Goal: Transaction & Acquisition: Obtain resource

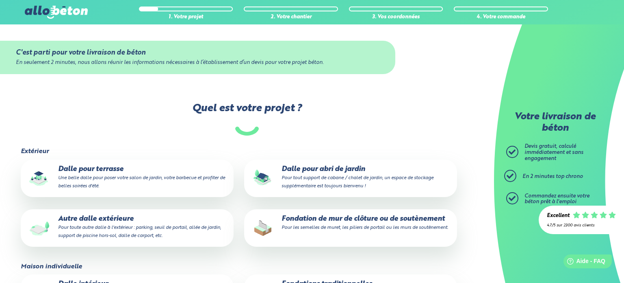
click at [122, 175] on small "Une belle dalle pour poser votre salon de jardin, votre barbecue et profiter de…" at bounding box center [141, 181] width 167 height 13
click at [0, 0] on input "Dalle pour terrasse Une belle dalle pour poser votre salon de jardin, votre bar…" at bounding box center [0, 0] width 0 height 0
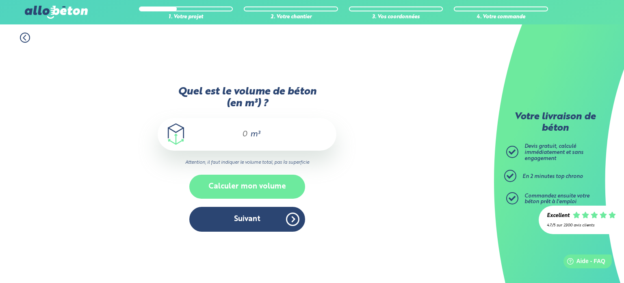
click at [242, 183] on button "Calculer mon volume" at bounding box center [247, 186] width 116 height 24
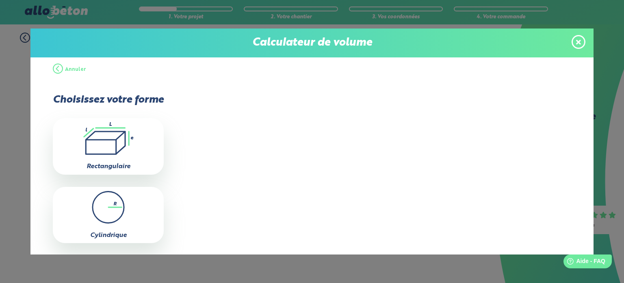
click at [108, 138] on icon ".icon-calc-rectanglea{fill:none;stroke-linecap:round;stroke-width:3px;stroke:#6…" at bounding box center [108, 138] width 103 height 33
type input "0"
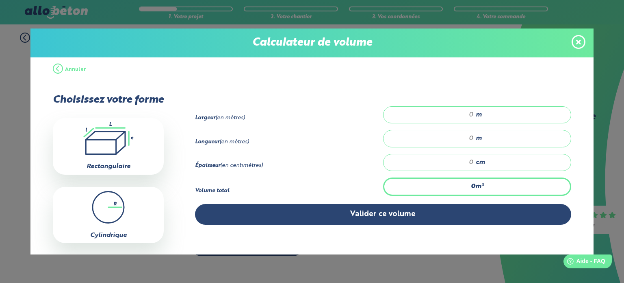
click at [465, 114] on input "number" at bounding box center [433, 115] width 82 height 8
type input "3"
type input "3.20"
click at [463, 136] on input "number" at bounding box center [433, 138] width 82 height 8
type input "3"
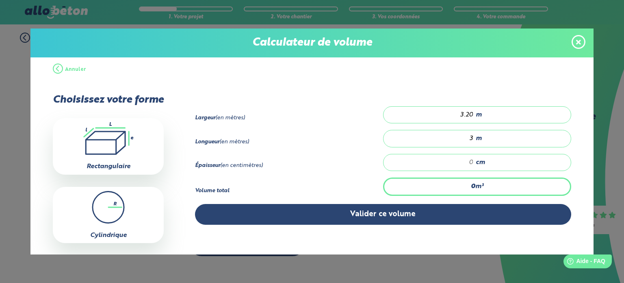
click at [459, 159] on input "number" at bounding box center [433, 162] width 82 height 8
type input "0.096"
type input "1"
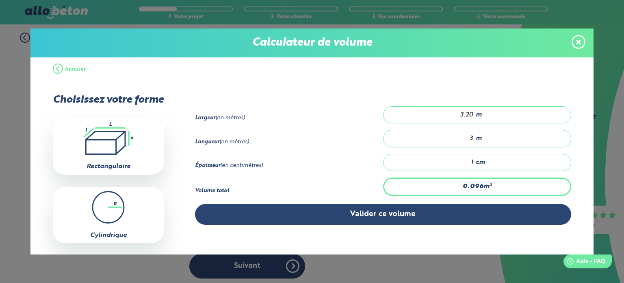
type input "0.96"
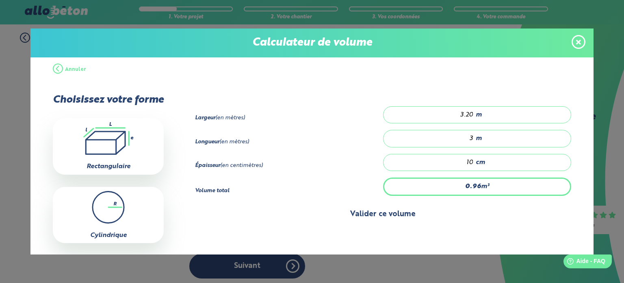
type input "10"
click at [363, 212] on button "Valider ce volume" at bounding box center [383, 214] width 376 height 21
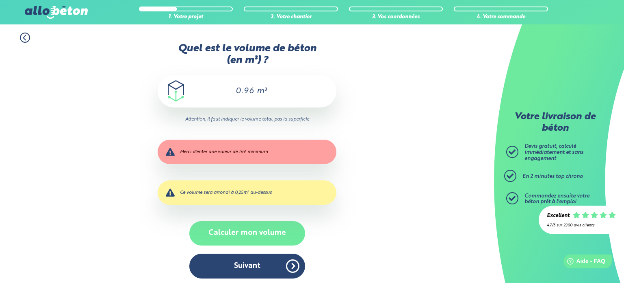
click at [243, 234] on button "Calculer mon volume" at bounding box center [247, 233] width 116 height 24
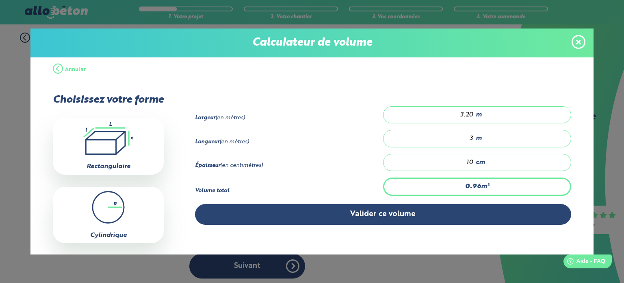
click at [102, 137] on icon ".icon-calc-rectanglea{fill:none;stroke-linecap:round;stroke-width:3px;stroke:#6…" at bounding box center [108, 138] width 103 height 33
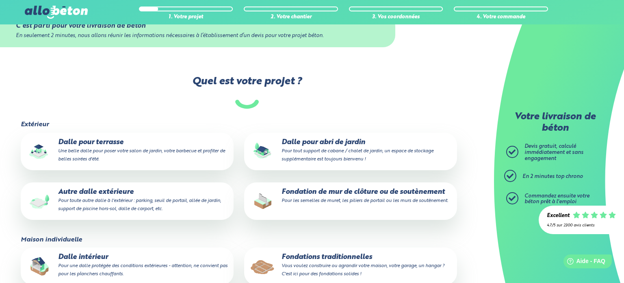
scroll to position [24, 0]
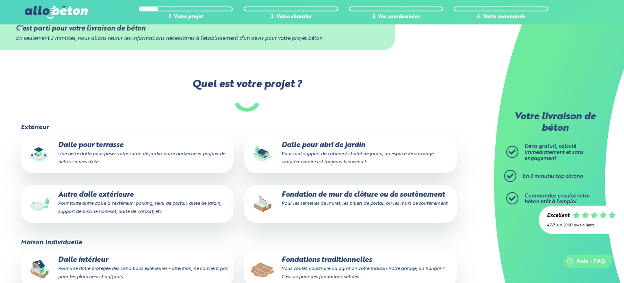
click at [103, 200] on p "Autre dalle extérieure Pour toute autre dalle à l'extérieur : parking, seuil de…" at bounding box center [127, 203] width 202 height 25
click at [0, 0] on input "Autre dalle extérieure Pour toute autre dalle à l'extérieur : parking, seuil de…" at bounding box center [0, 0] width 0 height 0
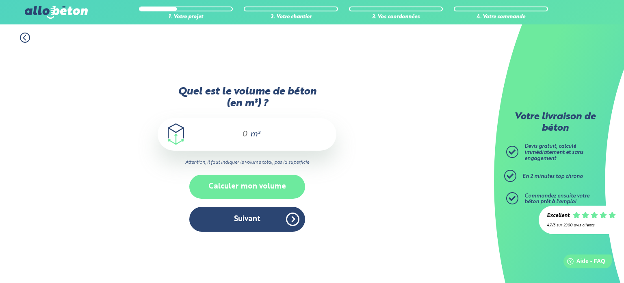
click at [242, 187] on button "Calculer mon volume" at bounding box center [247, 186] width 116 height 24
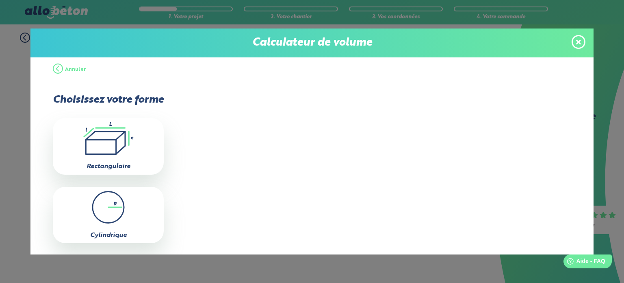
click at [115, 141] on icon ".icon-calc-rectanglea{fill:none;stroke-linecap:round;stroke-width:3px;stroke:#6…" at bounding box center [108, 138] width 103 height 33
type input "0"
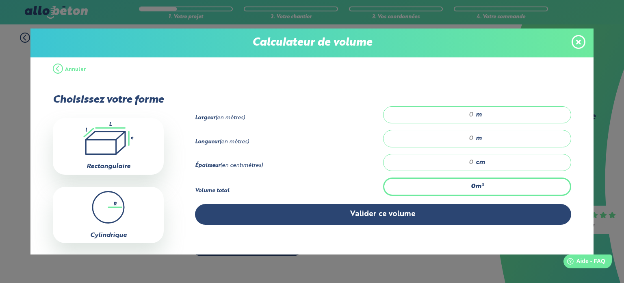
click at [467, 114] on input "number" at bounding box center [433, 115] width 82 height 8
type input "8"
click at [462, 137] on input "number" at bounding box center [433, 138] width 82 height 8
click at [466, 115] on input "8" at bounding box center [433, 115] width 82 height 8
click at [576, 39] on span at bounding box center [579, 42] width 14 height 14
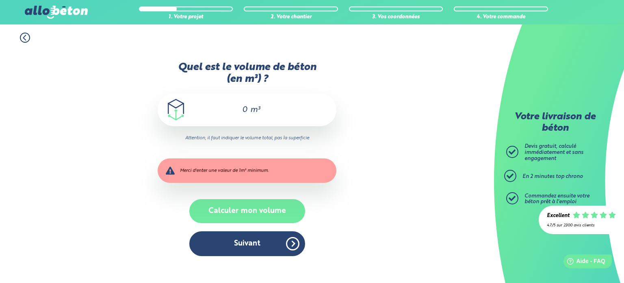
click at [234, 214] on button "Calculer mon volume" at bounding box center [247, 211] width 116 height 24
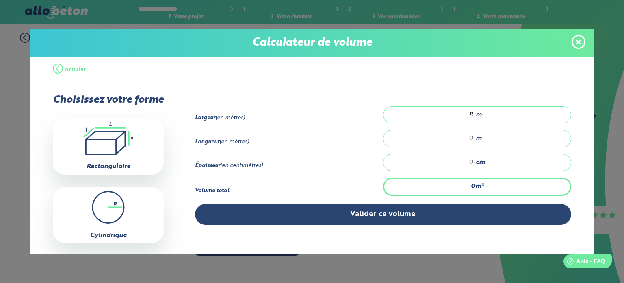
click at [578, 42] on icon at bounding box center [578, 41] width 5 height 5
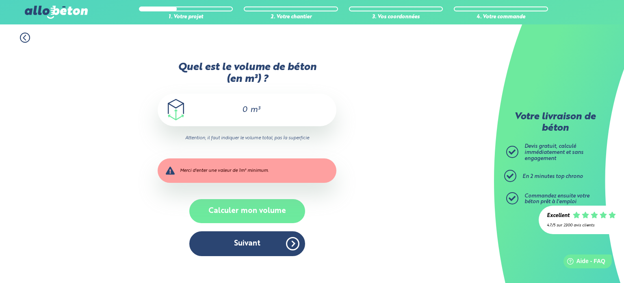
click at [222, 209] on button "Calculer mon volume" at bounding box center [247, 211] width 116 height 24
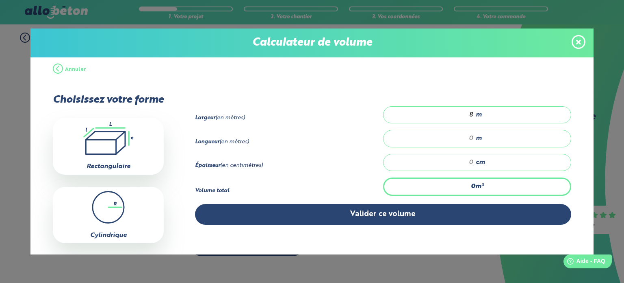
click at [106, 144] on icon ".icon-calc-rectanglea{fill:none;stroke-linecap:round;stroke-width:3px;stroke:#6…" at bounding box center [108, 138] width 103 height 33
click at [59, 67] on button "Annuler" at bounding box center [69, 69] width 33 height 24
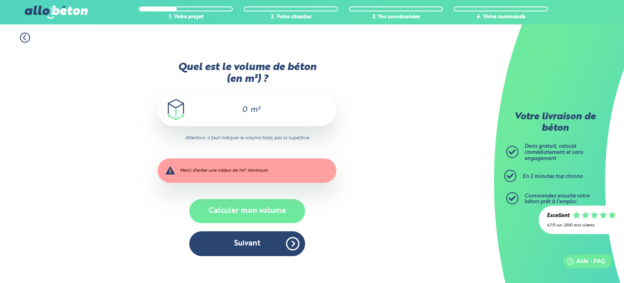
click at [240, 208] on button "Calculer mon volume" at bounding box center [247, 211] width 116 height 24
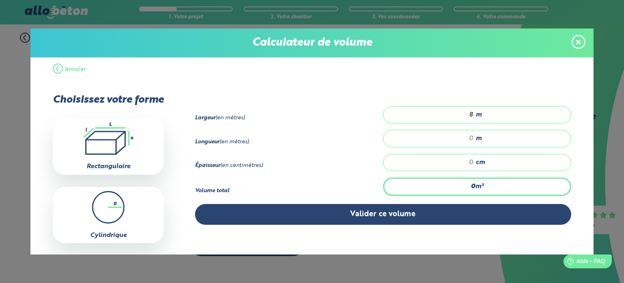
click at [58, 70] on button "Annuler" at bounding box center [69, 69] width 33 height 24
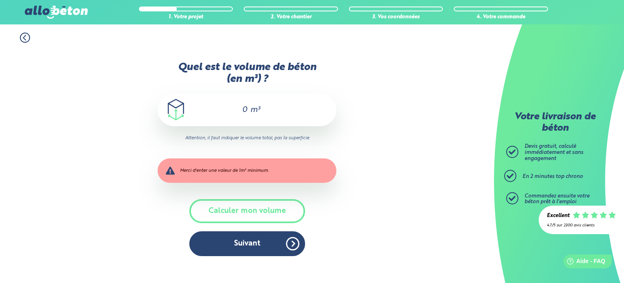
click at [200, 165] on div "Merci d'enter une valeur de 1m³ minimum." at bounding box center [247, 170] width 179 height 24
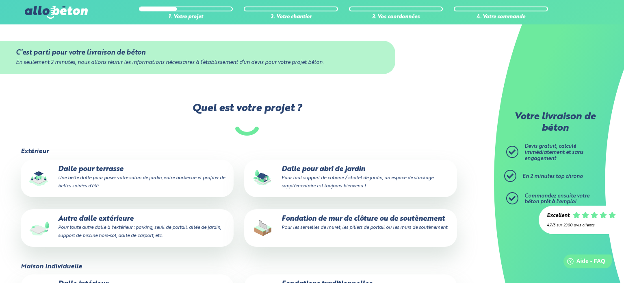
scroll to position [24, 0]
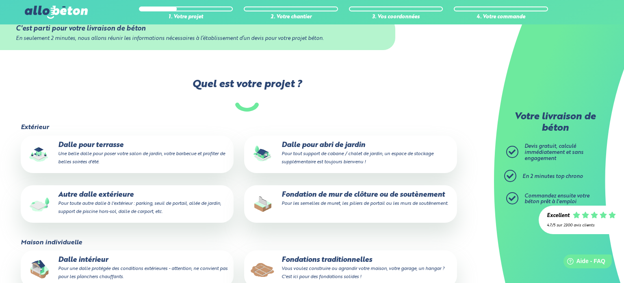
click at [106, 157] on p "Dalle pour terrasse Une belle dalle pour poser votre salon de jardin, votre bar…" at bounding box center [127, 153] width 202 height 25
click at [0, 0] on input "Dalle pour terrasse Une belle dalle pour poser votre salon de jardin, votre bar…" at bounding box center [0, 0] width 0 height 0
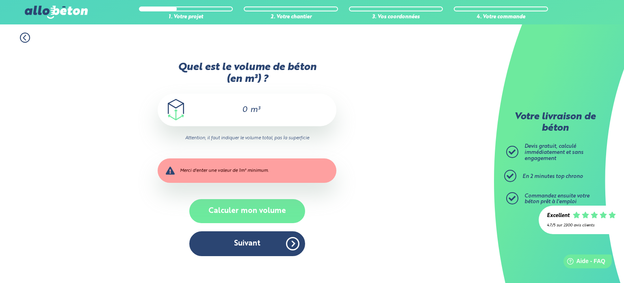
click at [230, 207] on button "Calculer mon volume" at bounding box center [247, 211] width 116 height 24
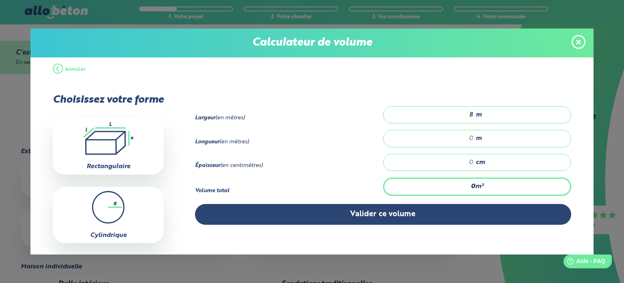
scroll to position [24, 0]
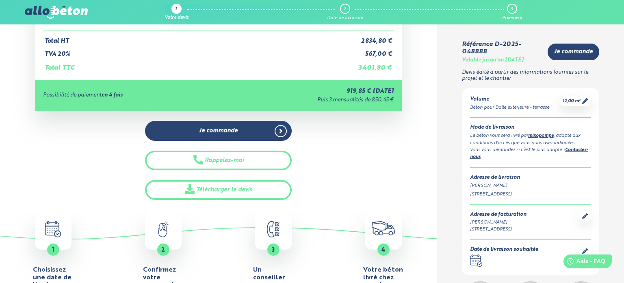
scroll to position [209, 0]
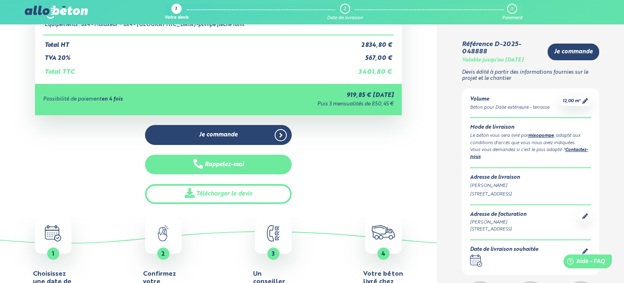
click at [226, 162] on button "Rappelez-moi" at bounding box center [218, 164] width 147 height 20
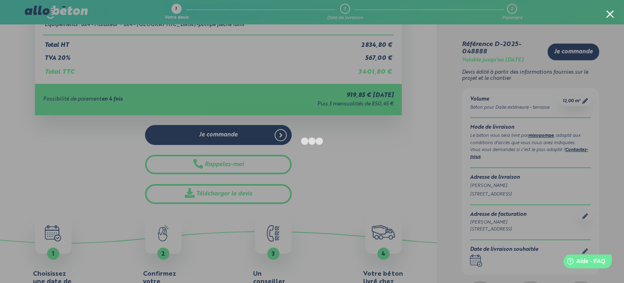
click at [609, 13] on div at bounding box center [610, 14] width 8 height 8
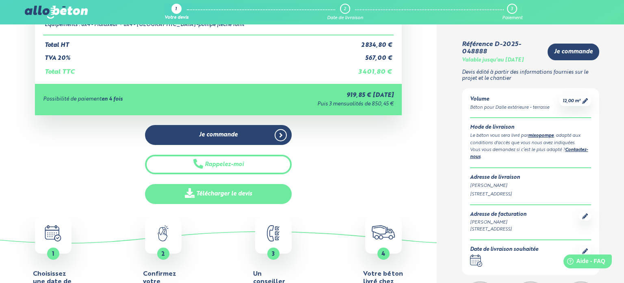
click at [230, 196] on link "Télécharger le devis" at bounding box center [218, 194] width 147 height 20
